Goal: Information Seeking & Learning: Learn about a topic

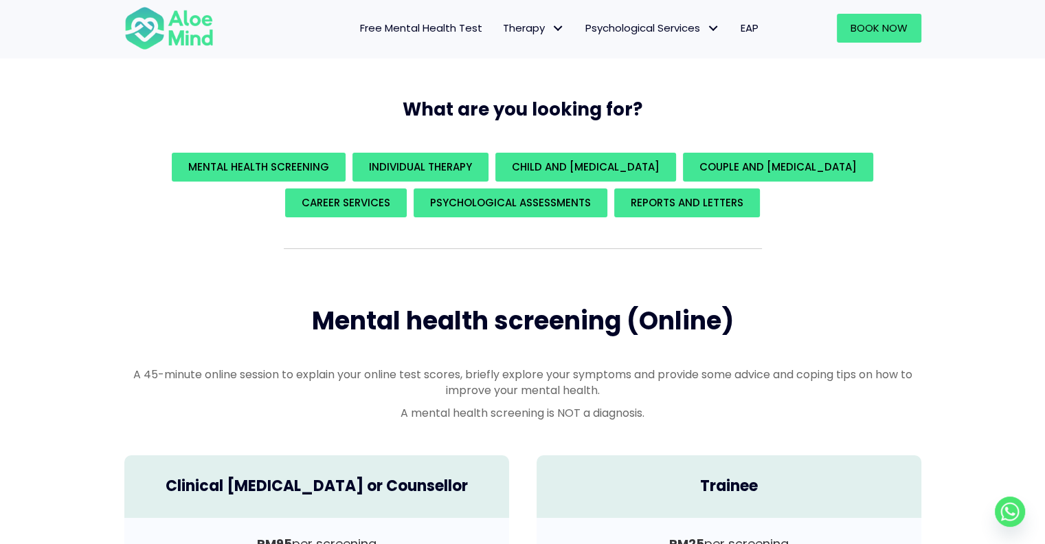
scroll to position [206, 0]
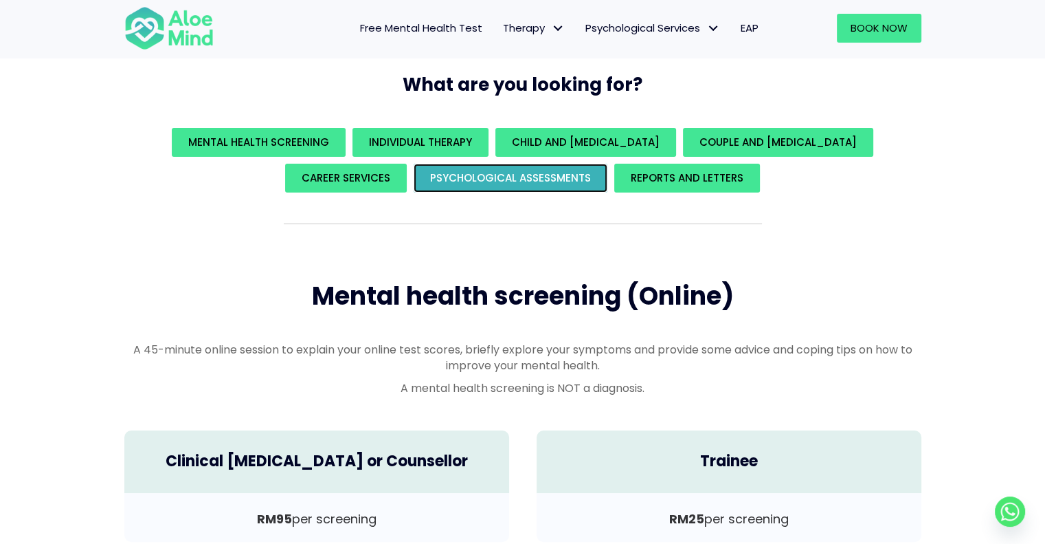
click at [460, 178] on span "Psychological assessments" at bounding box center [510, 177] width 161 height 14
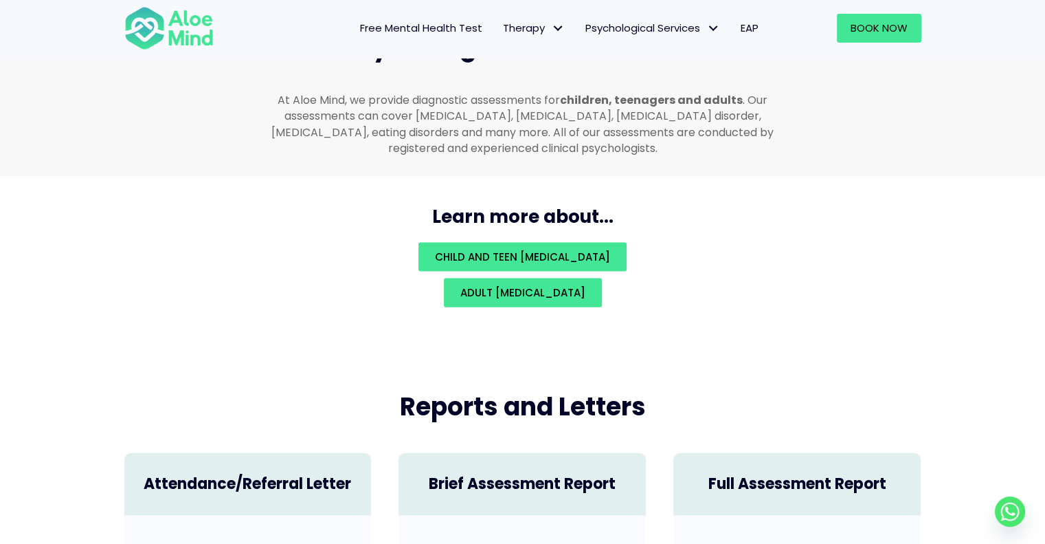
scroll to position [2916, 0]
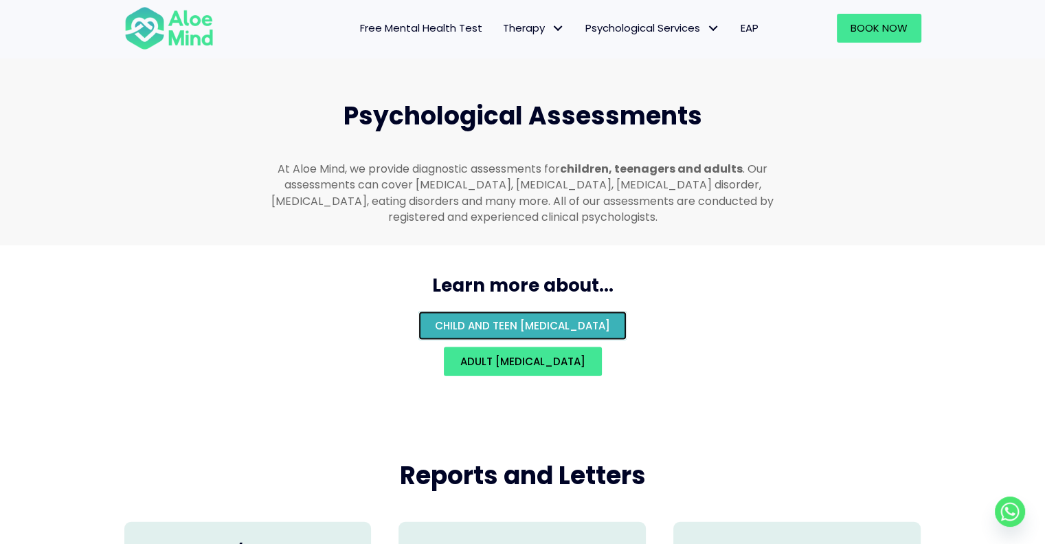
click at [485, 317] on link "Child and teen [MEDICAL_DATA]" at bounding box center [522, 325] width 208 height 29
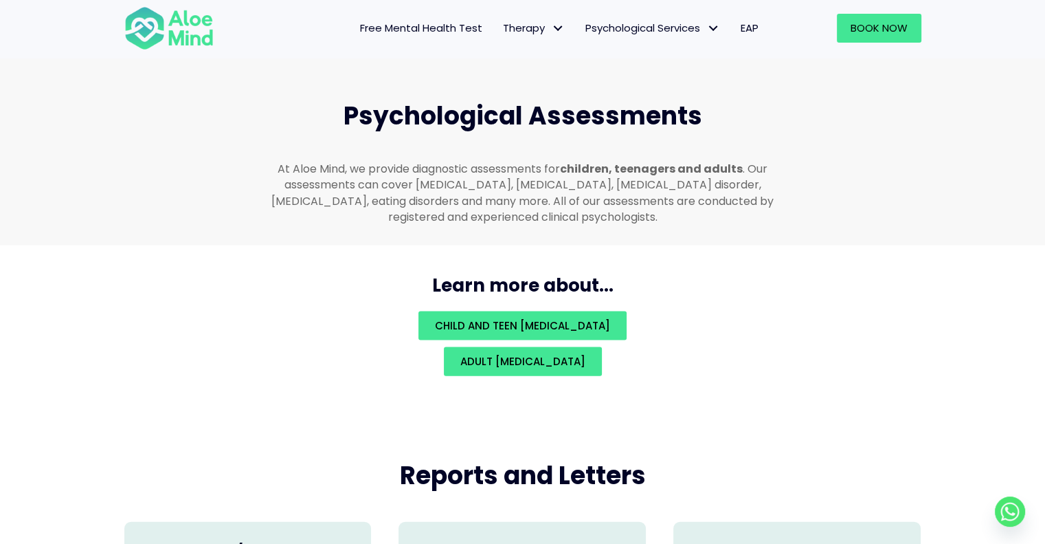
drag, startPoint x: 649, startPoint y: 141, endPoint x: 631, endPoint y: 161, distance: 26.8
drag, startPoint x: 631, startPoint y: 161, endPoint x: 306, endPoint y: 254, distance: 338.0
click at [306, 259] on div "Learn more about..." at bounding box center [523, 281] width 825 height 45
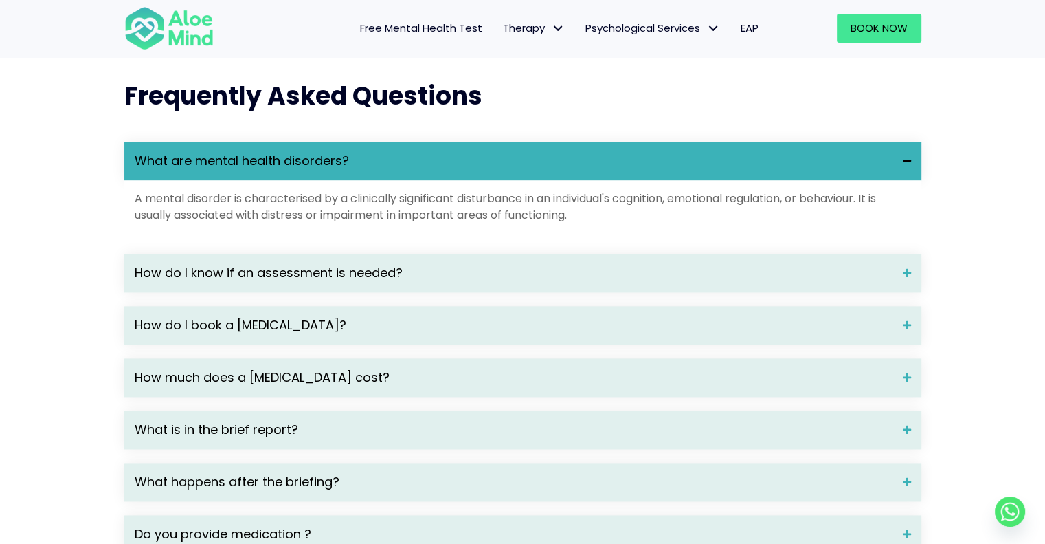
scroll to position [1855, 0]
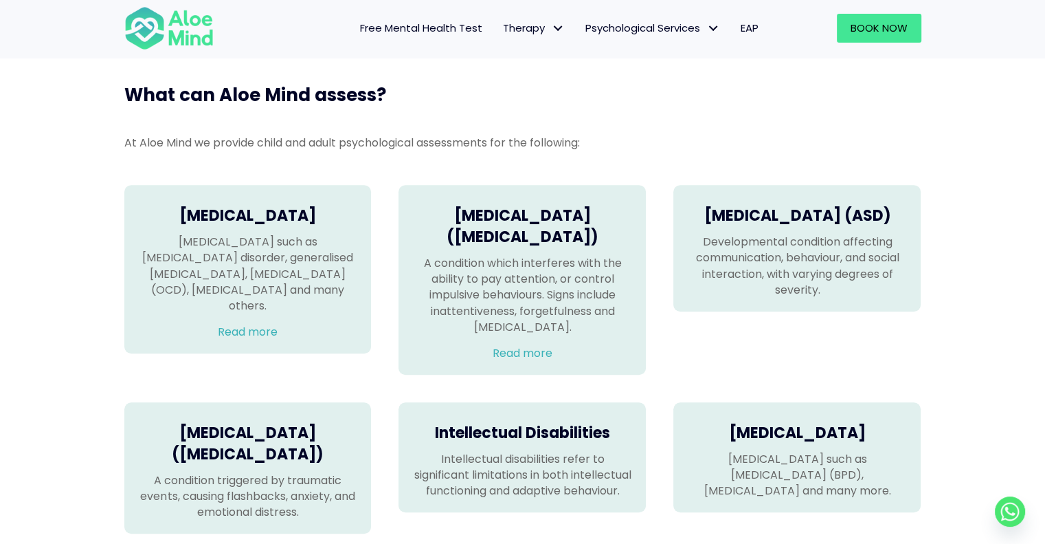
scroll to position [962, 0]
